Goal: Task Accomplishment & Management: Complete application form

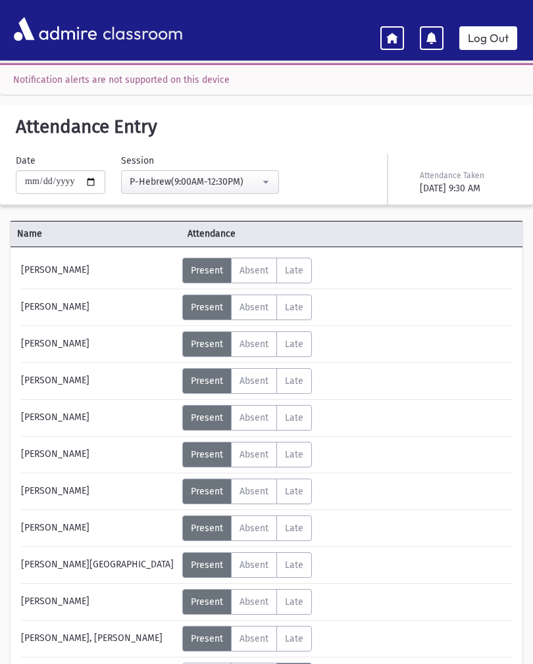
type input "**********"
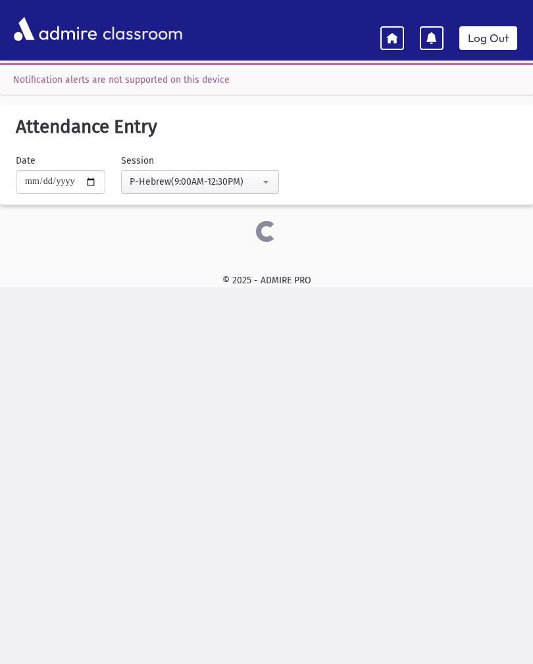
click at [180, 274] on div "© 2025 - ADMIRE PRO" at bounding box center [267, 281] width 512 height 14
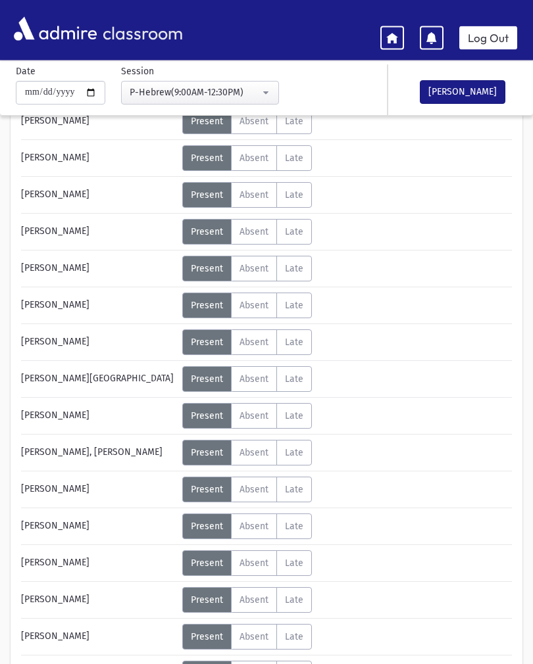
scroll to position [187, 0]
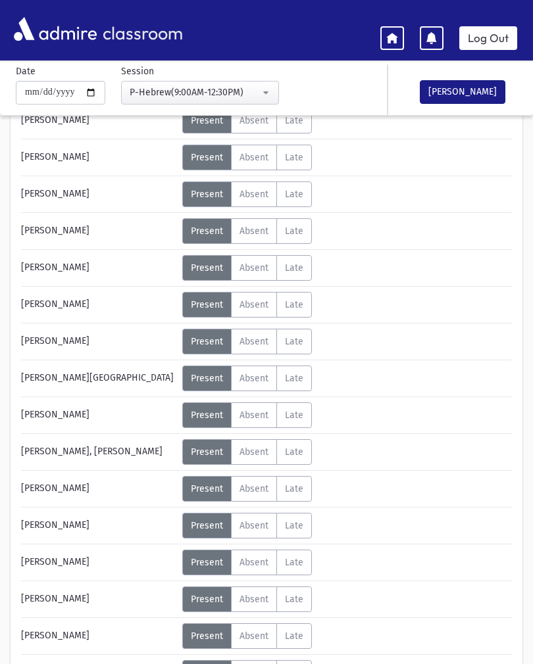
click at [255, 293] on label "Absent Absent" at bounding box center [254, 305] width 46 height 26
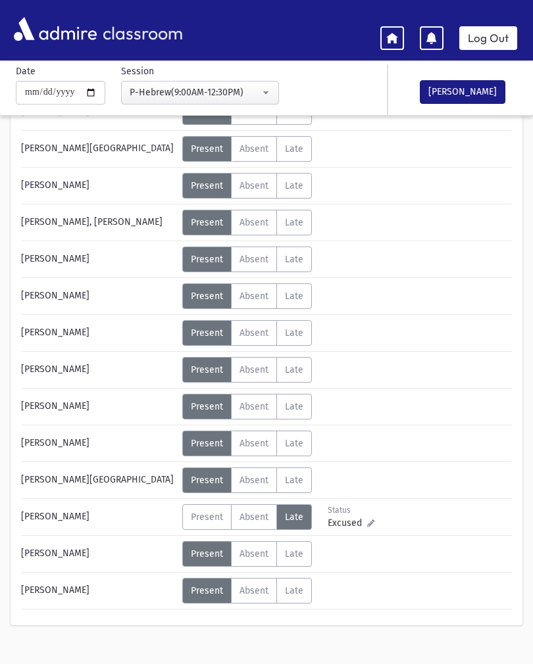
click at [203, 513] on span "Present" at bounding box center [207, 517] width 32 height 11
click at [470, 93] on button "[PERSON_NAME]" at bounding box center [463, 92] width 86 height 24
